Goal: Transaction & Acquisition: Subscribe to service/newsletter

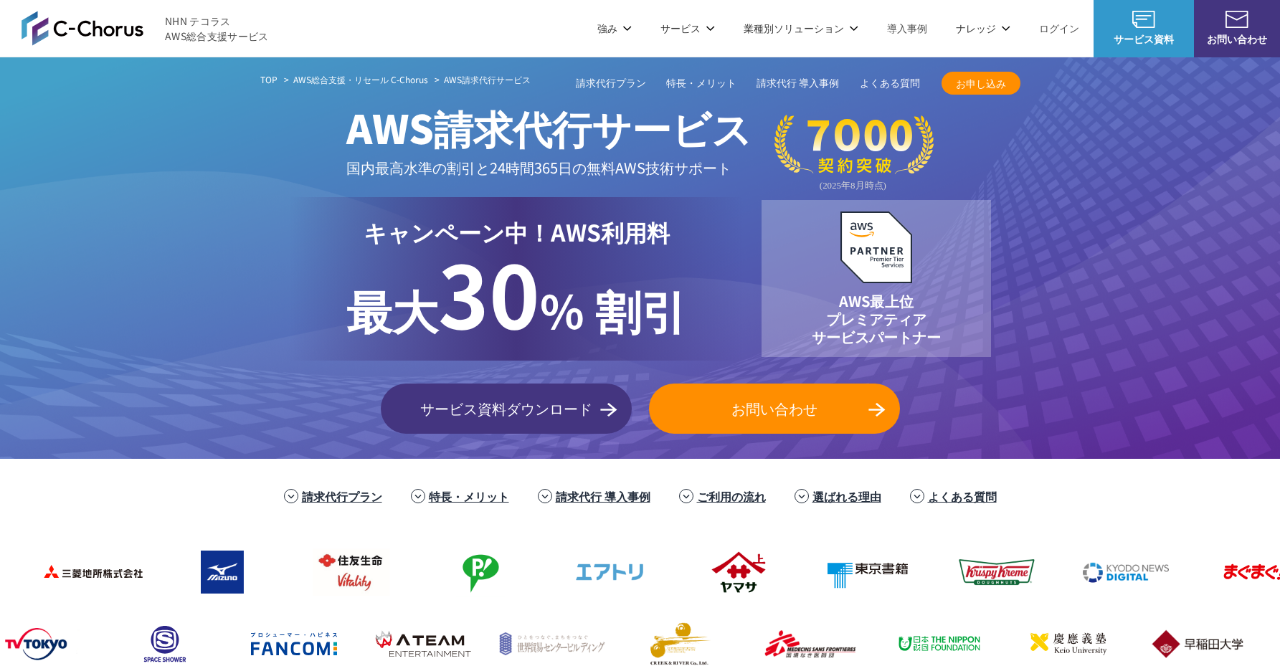
click at [991, 85] on span "お申し込み" at bounding box center [981, 83] width 79 height 15
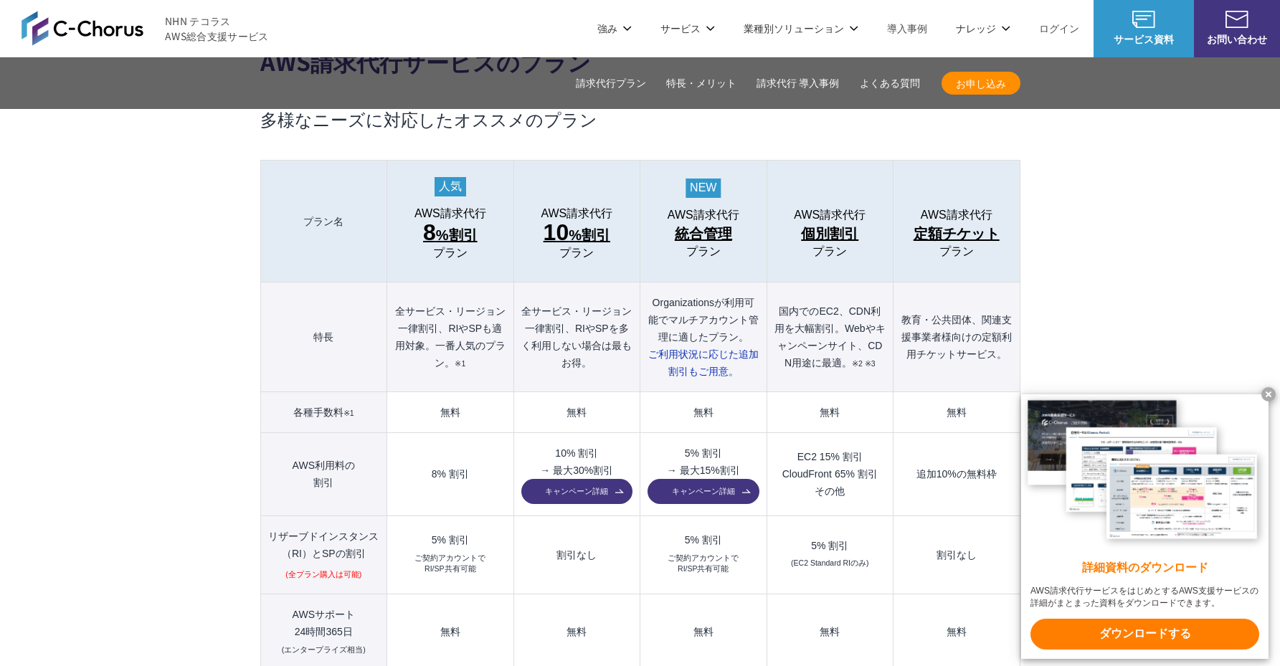
scroll to position [1518, 0]
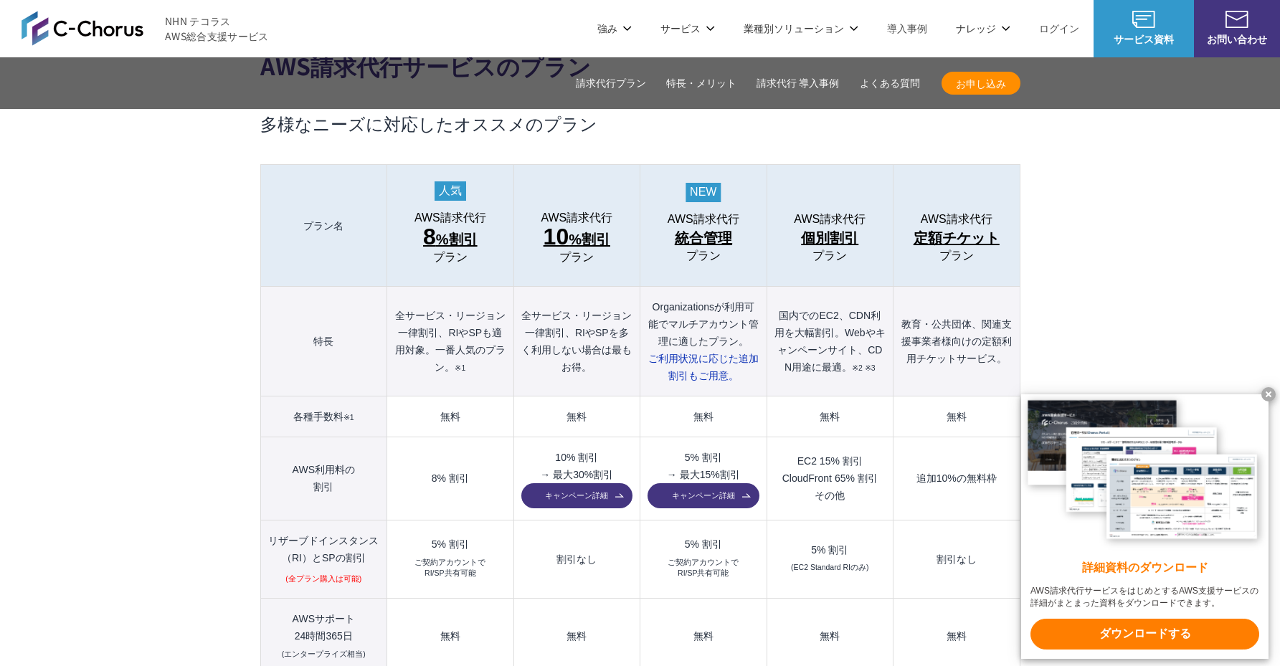
click at [1271, 393] on x-t at bounding box center [1269, 394] width 14 height 14
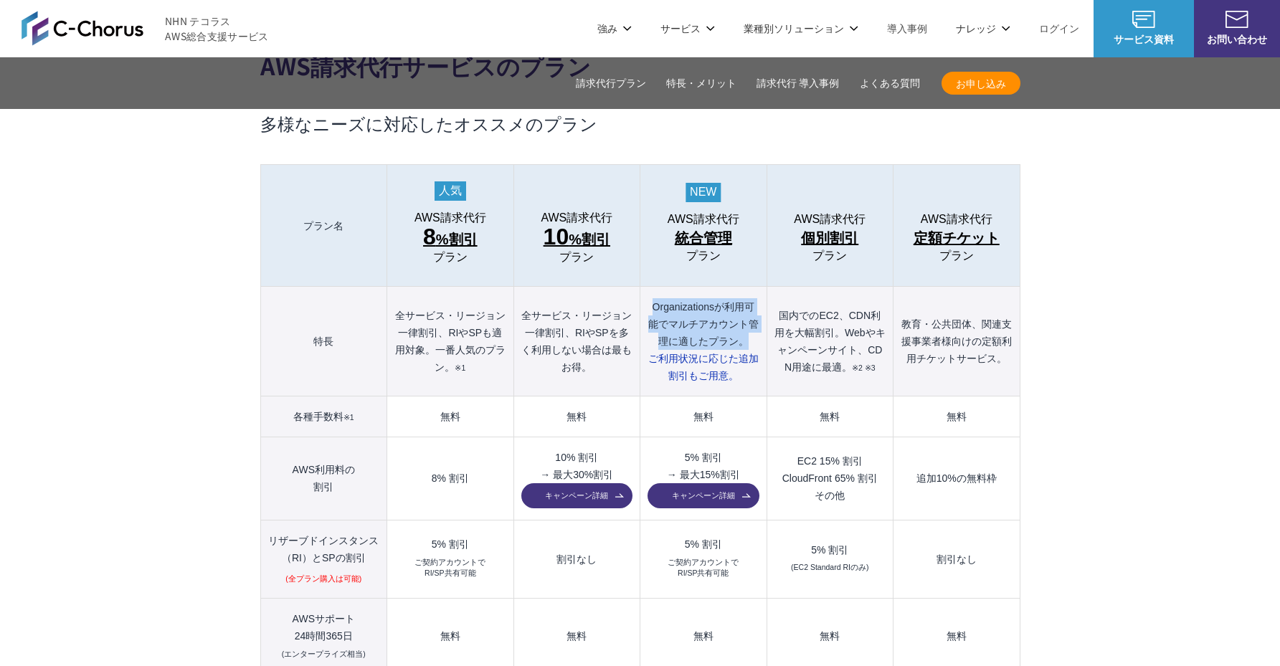
drag, startPoint x: 648, startPoint y: 274, endPoint x: 753, endPoint y: 303, distance: 109.3
click at [753, 303] on th "Organizationsが利用可能でマルチアカウント管理に適したプラン。 ご利用状況に応じた 追加割引もご用意。" at bounding box center [704, 342] width 126 height 110
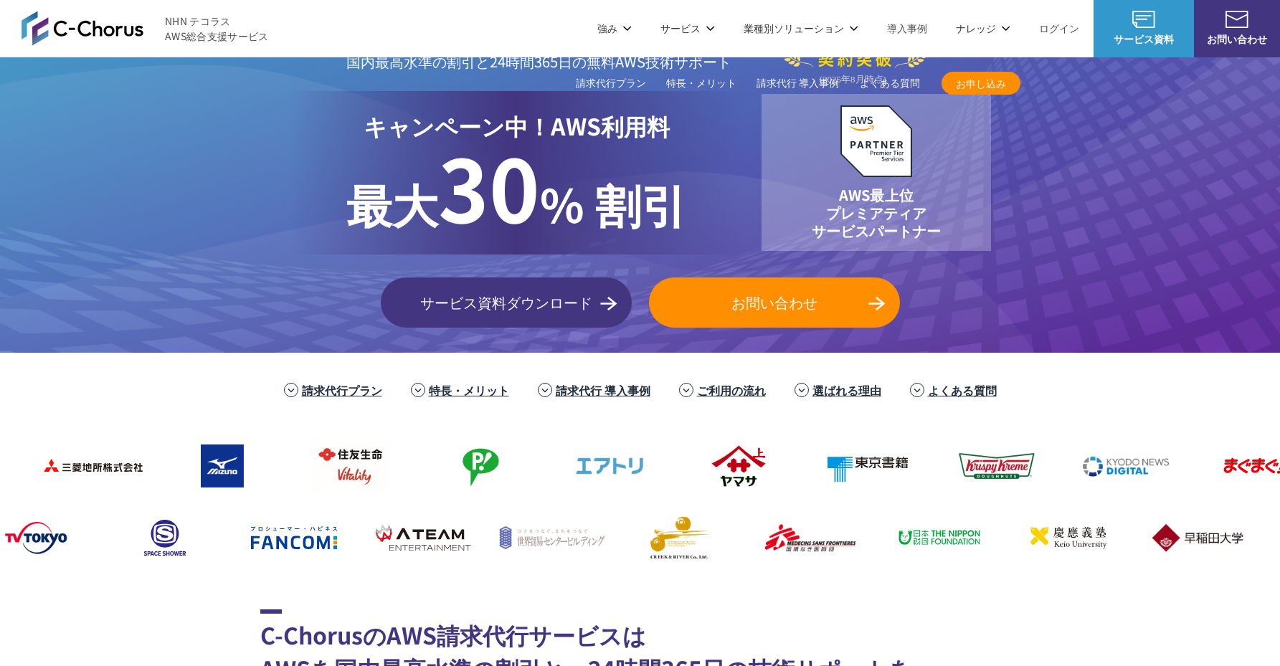
scroll to position [0, 0]
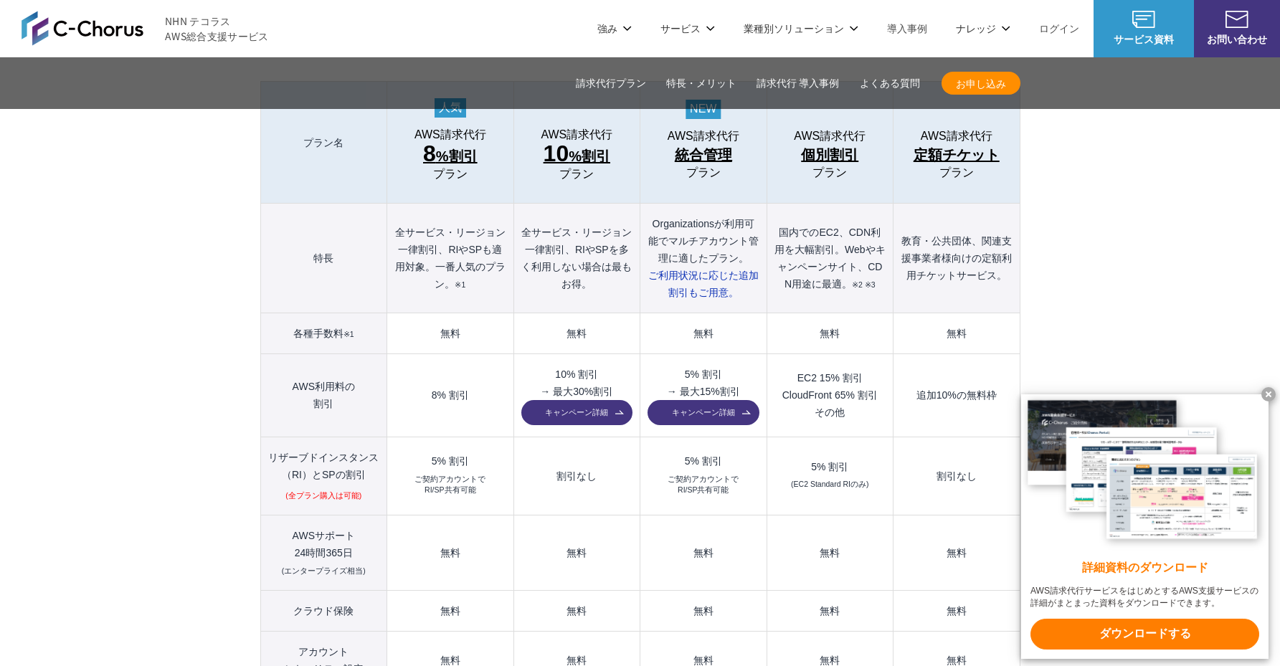
scroll to position [1519, 0]
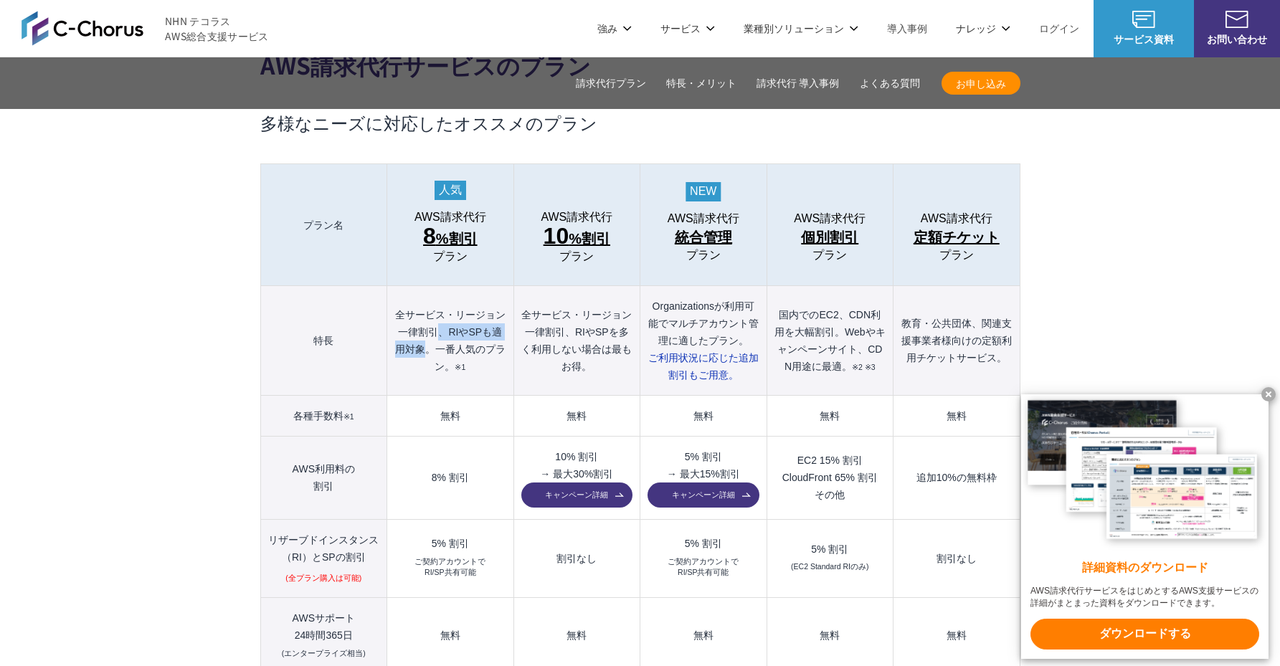
drag, startPoint x: 442, startPoint y: 302, endPoint x: 429, endPoint y: 317, distance: 19.8
click at [429, 317] on th "全サービス・リージョン一律割引、RIやSPも適用対象。一番人気のプラン。 ※1" at bounding box center [450, 341] width 126 height 110
click at [438, 320] on th "全サービス・リージョン一律割引、RIやSPも適用対象。一番人気のプラン。 ※1" at bounding box center [450, 341] width 126 height 110
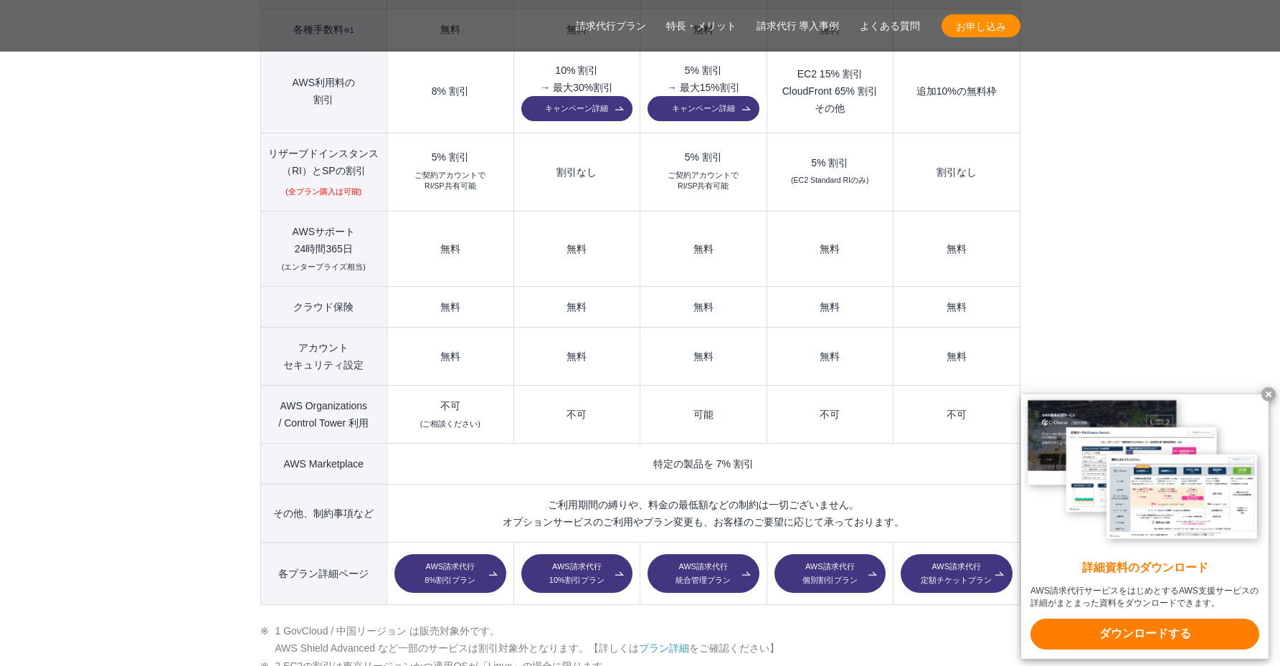
scroll to position [1914, 0]
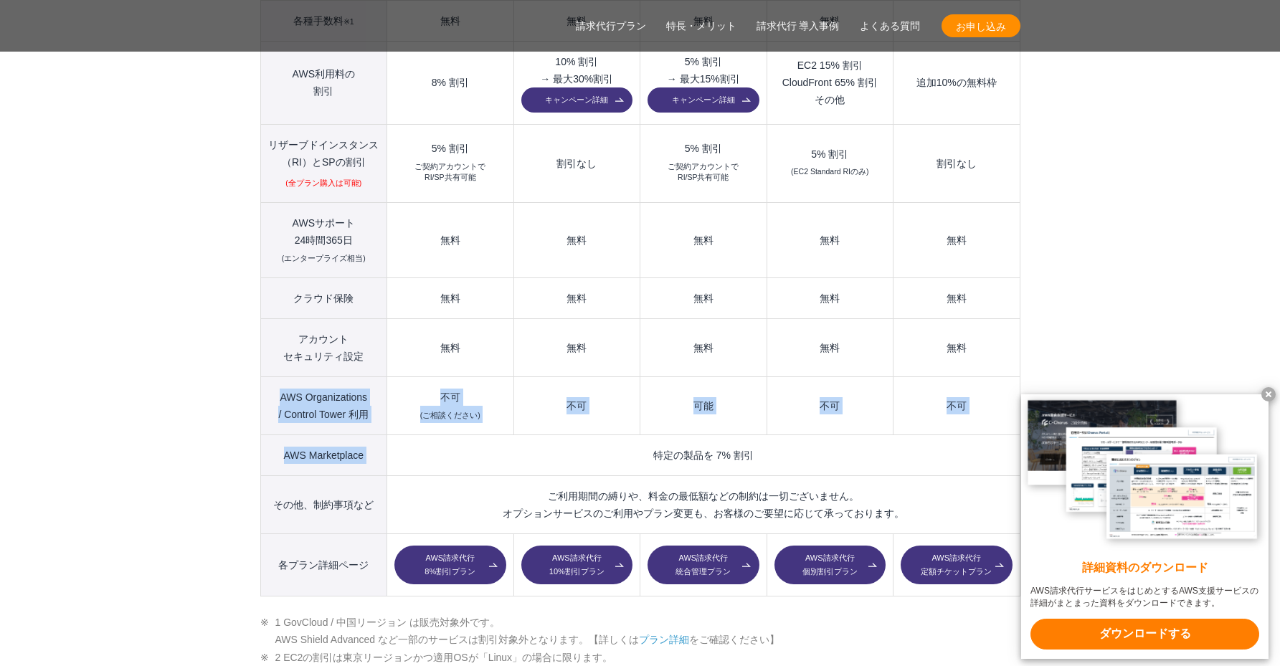
drag, startPoint x: 273, startPoint y: 368, endPoint x: 392, endPoint y: 425, distance: 131.2
click at [393, 426] on tbody "プラン名 AWS請求代行 8 %割引 プラン AWS請求代行 10 %割引 プラン AWS請求代行 統合管理 プラン AWS請求代行 個別割引 プラン" at bounding box center [640, 183] width 760 height 828
click at [392, 435] on td "特定の製品を 7% 割引" at bounding box center [703, 455] width 633 height 41
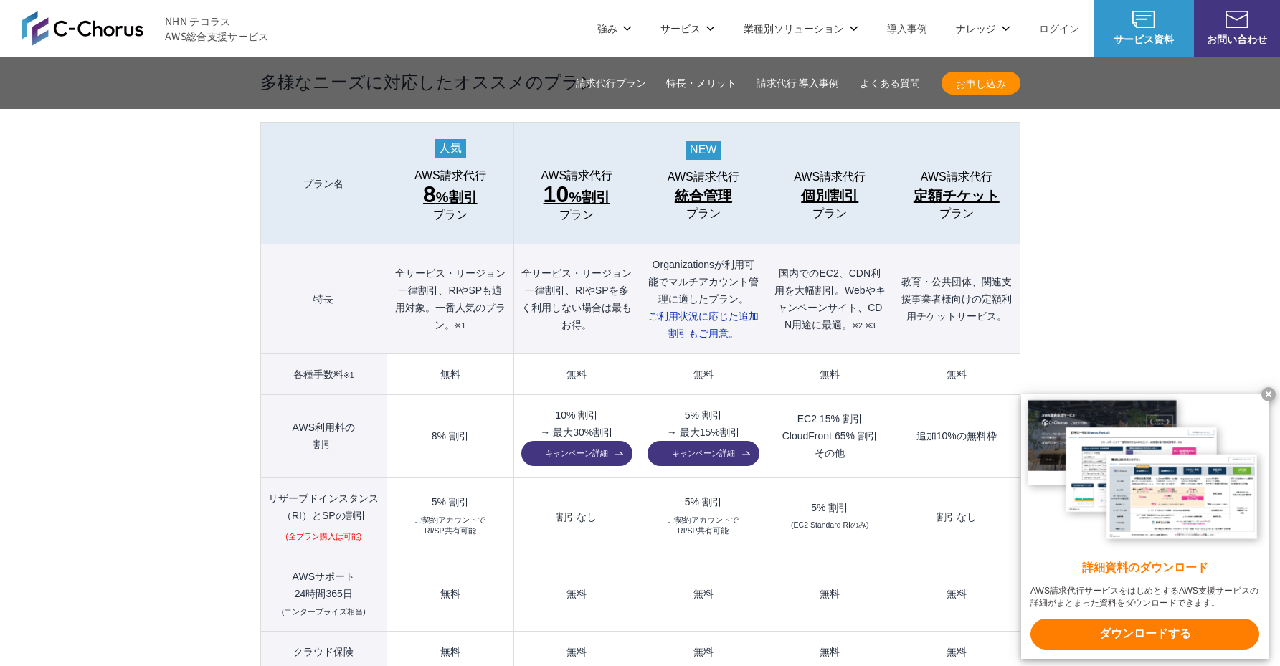
scroll to position [1565, 0]
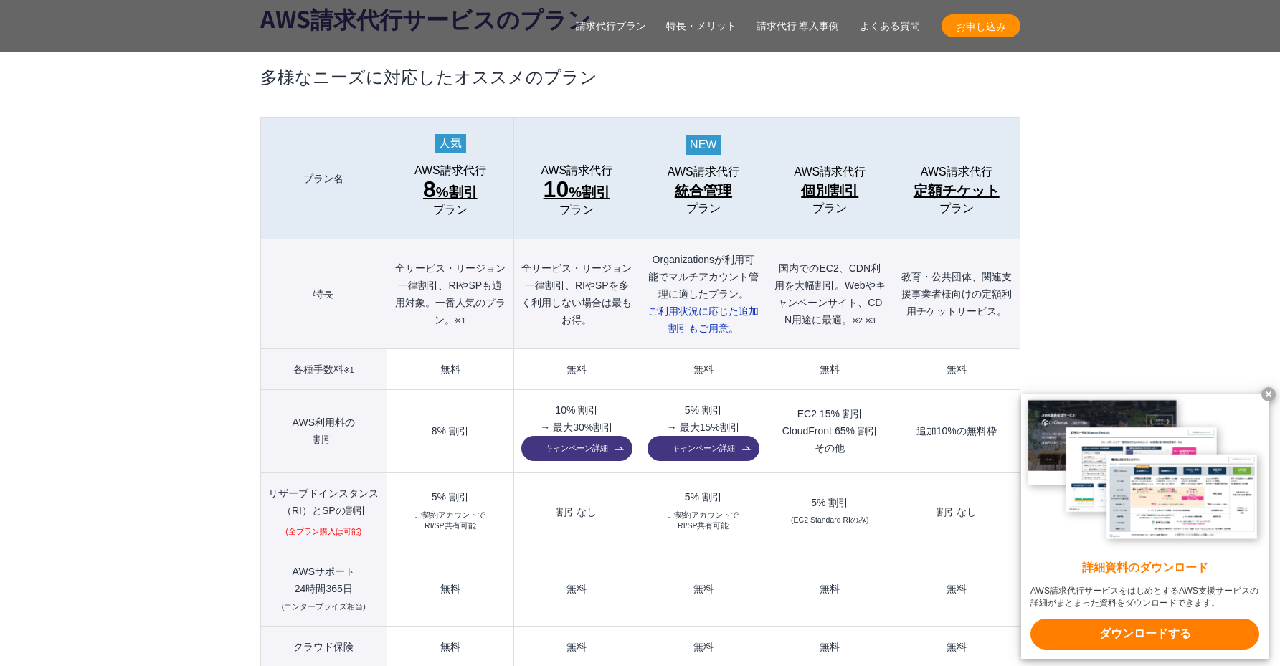
click at [589, 436] on link "キャンペーン詳細" at bounding box center [577, 448] width 111 height 25
click at [826, 406] on td "EC2 15% 割引 CloudFront 65% 割引 その他" at bounding box center [830, 431] width 126 height 83
drag, startPoint x: 781, startPoint y: 233, endPoint x: 847, endPoint y: 258, distance: 70.6
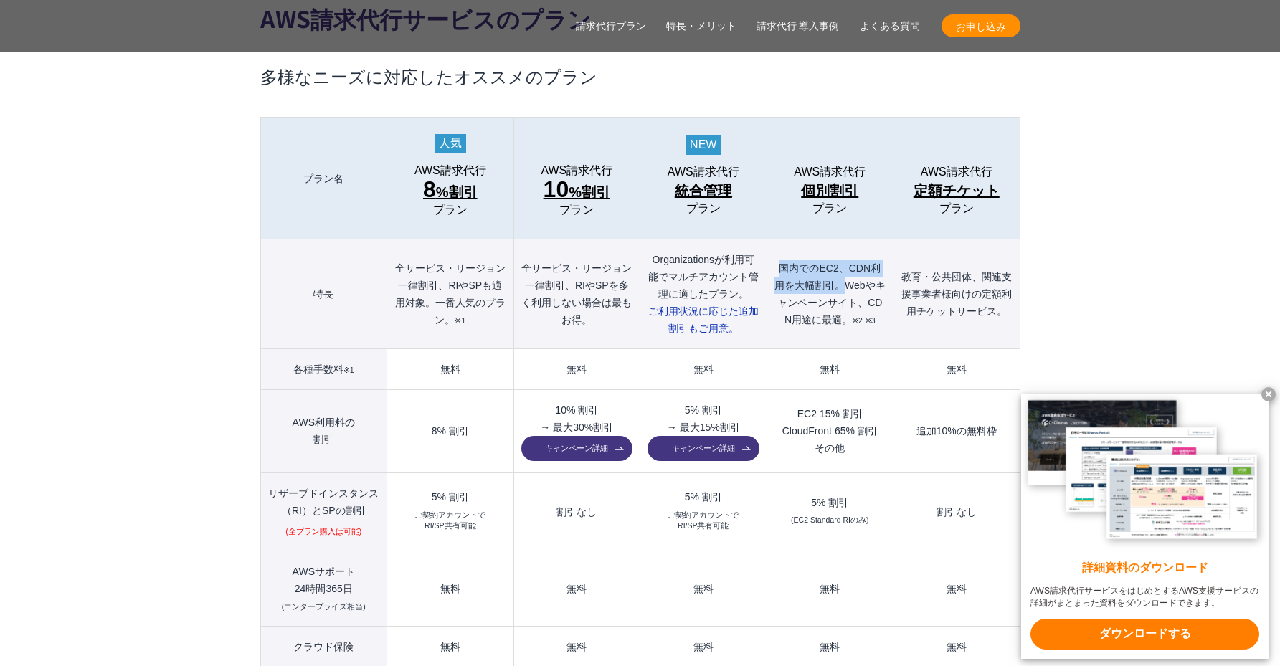
click at [847, 258] on th "国内でのEC2、CDN利用を大幅割引。Webやキャンペーンサイト、CDN用途に最適。 ※2 ※3" at bounding box center [830, 295] width 126 height 110
drag, startPoint x: 847, startPoint y: 258, endPoint x: 851, endPoint y: 283, distance: 25.4
click at [851, 284] on th "国内でのEC2、CDN利用を大幅割引。Webやキャンペーンサイト、CDN用途に最適。 ※2 ※3" at bounding box center [830, 295] width 126 height 110
click at [841, 304] on th "国内でのEC2、CDN利用を大幅割引。Webやキャンペーンサイト、CDN用途に最適。 ※2 ※3" at bounding box center [830, 295] width 126 height 110
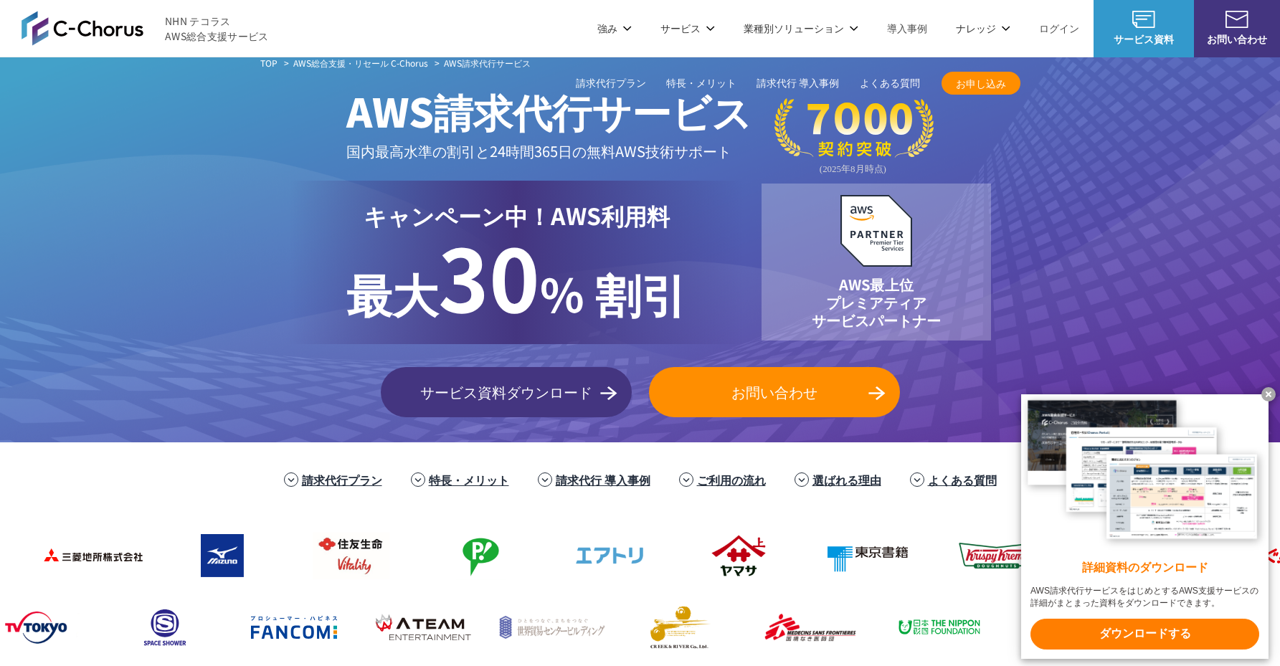
scroll to position [0, 0]
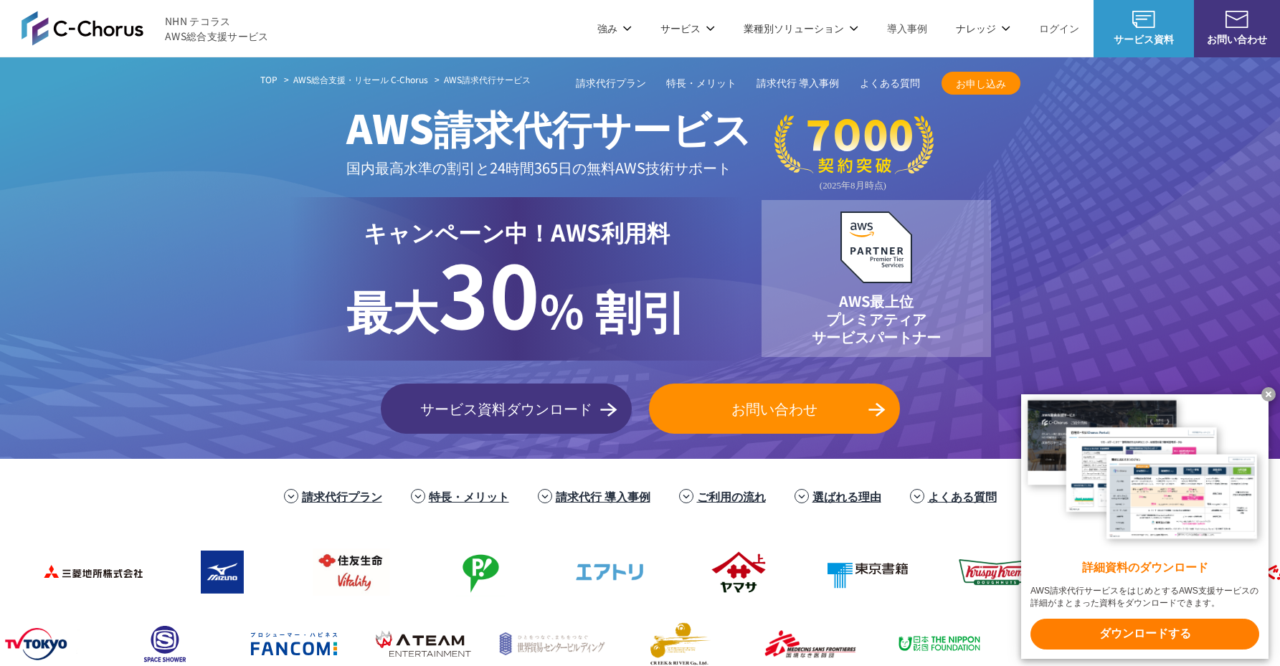
click at [1270, 388] on x-t at bounding box center [1269, 394] width 14 height 14
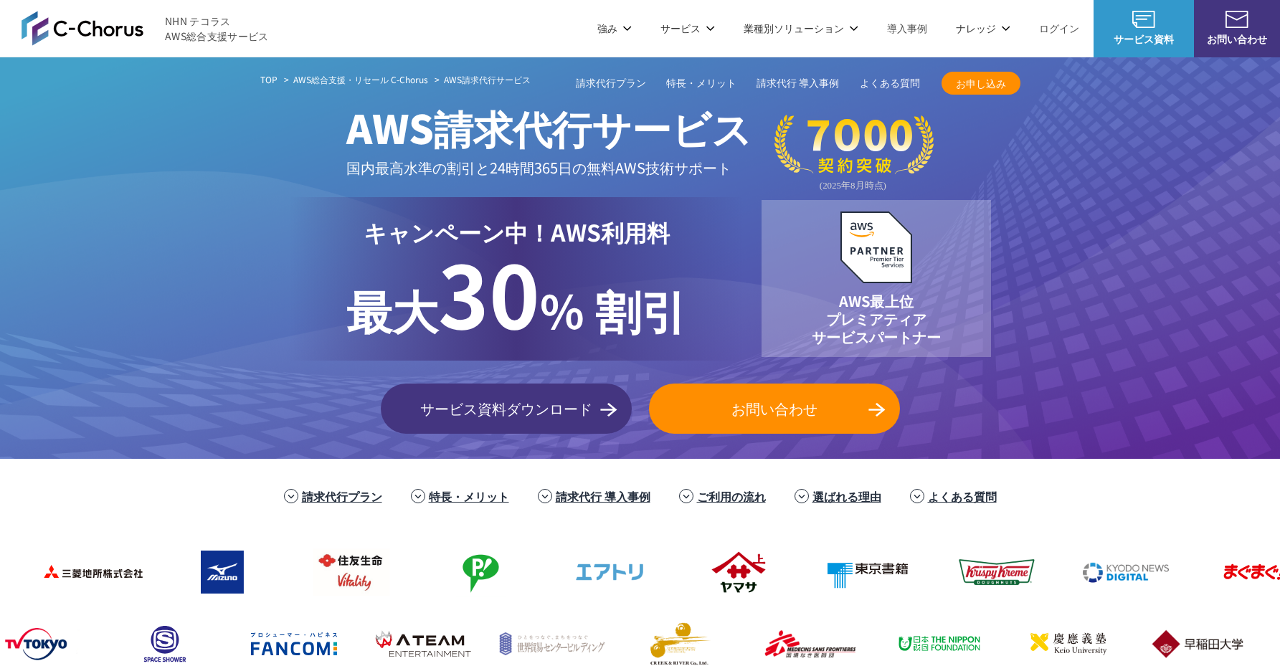
click at [1233, 29] on link "お問い合わせ" at bounding box center [1237, 28] width 86 height 57
